Goal: Contribute content

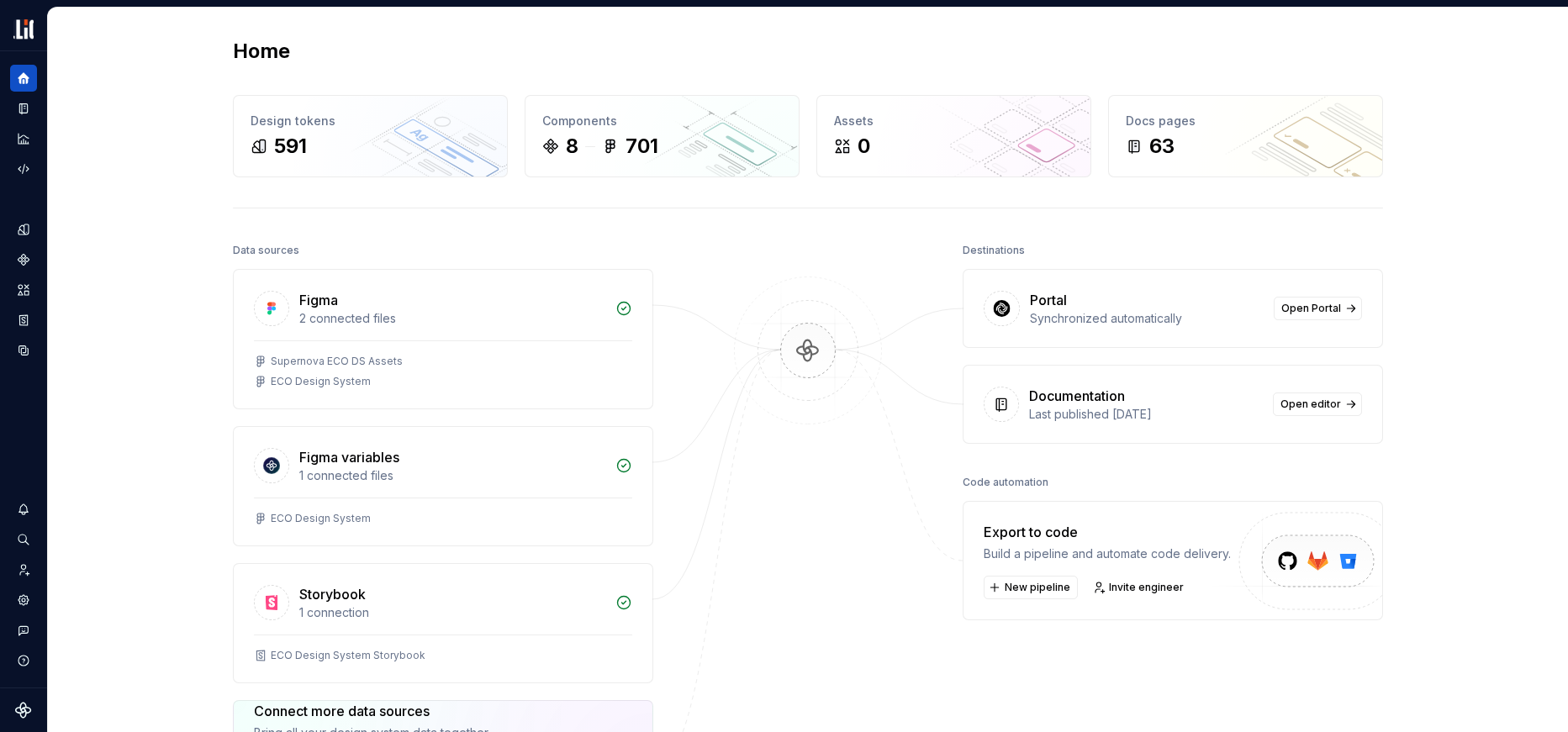
click at [115, 64] on div "Home Design tokens 591 Components 8 701 Assets 0 Docs pages 63 Data sources Fig…" at bounding box center [807, 485] width 1520 height 955
click at [35, 51] on button "Expand sidebar" at bounding box center [36, 51] width 24 height 24
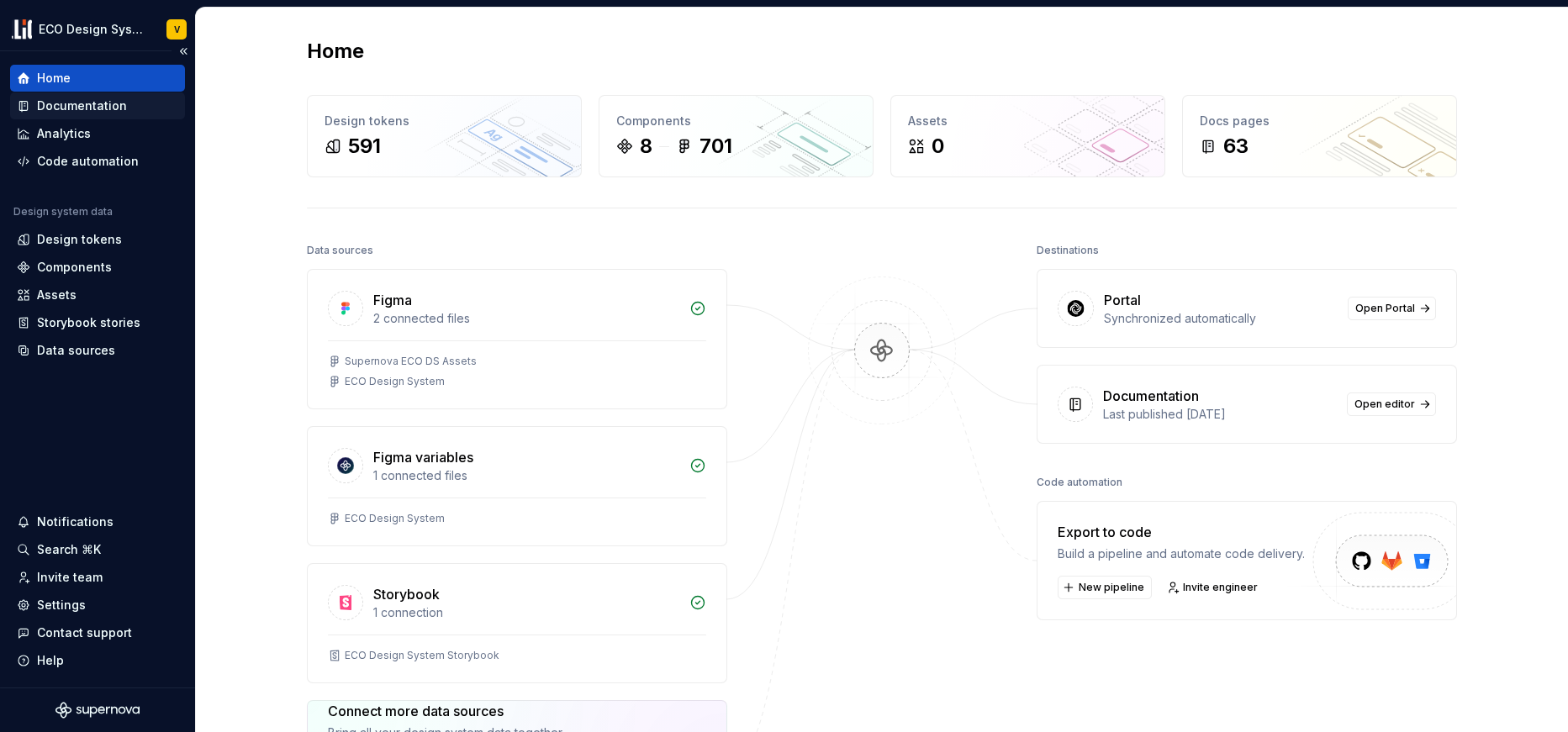
click at [86, 108] on div "Documentation" at bounding box center [82, 106] width 90 height 17
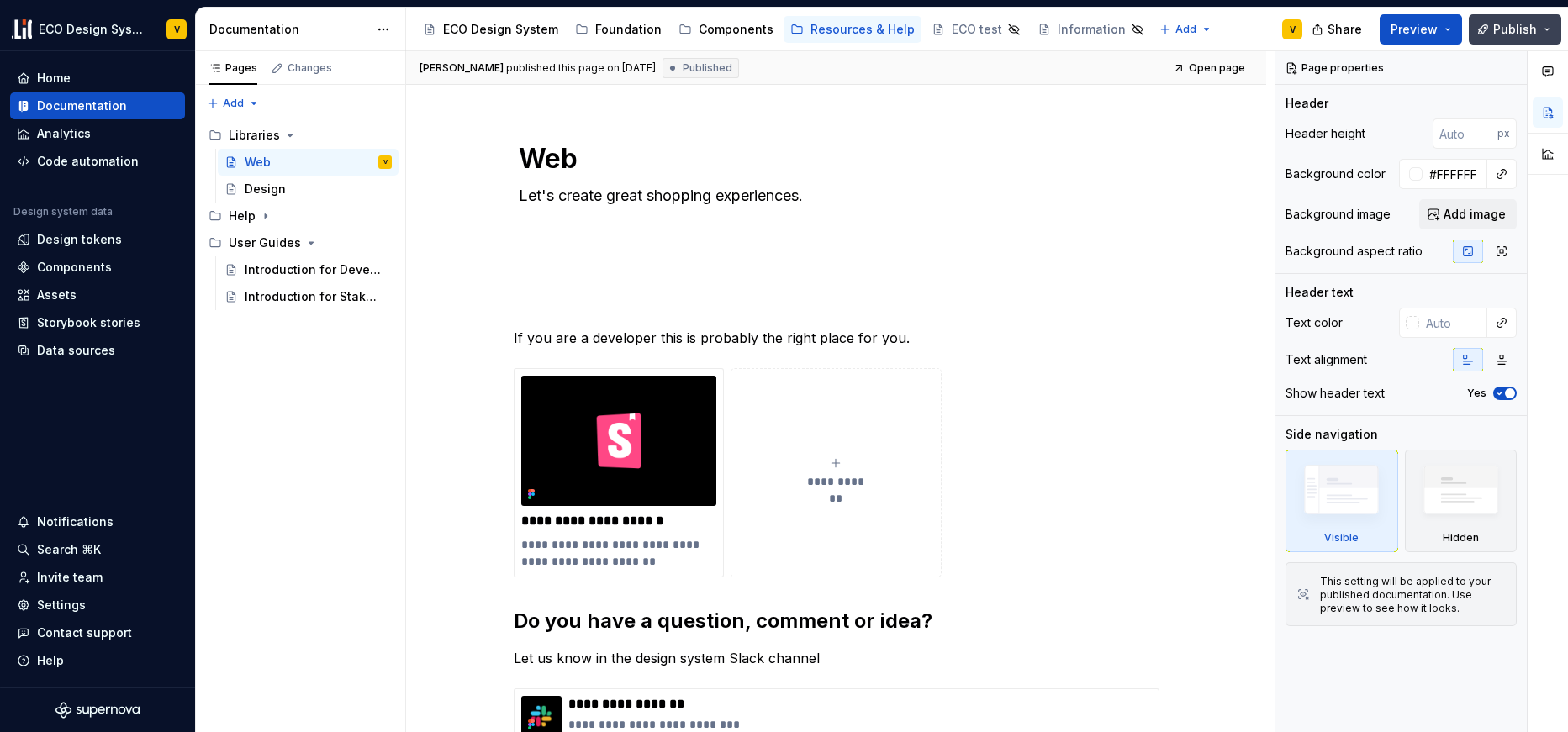
click at [1548, 36] on button "Publish" at bounding box center [1514, 30] width 93 height 31
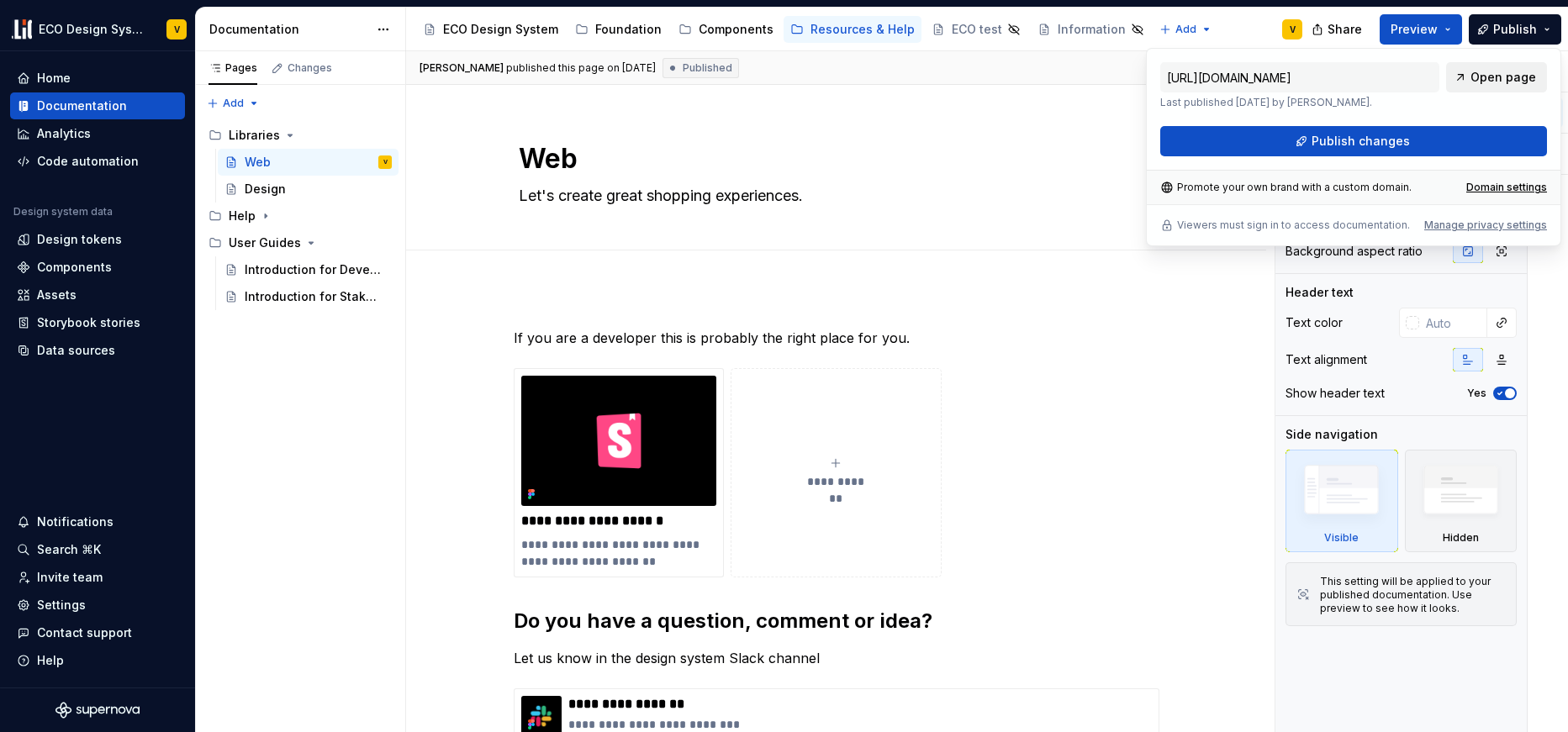
click at [1494, 76] on span "Open page" at bounding box center [1503, 77] width 65 height 17
type textarea "*"
